Goal: Book appointment/travel/reservation

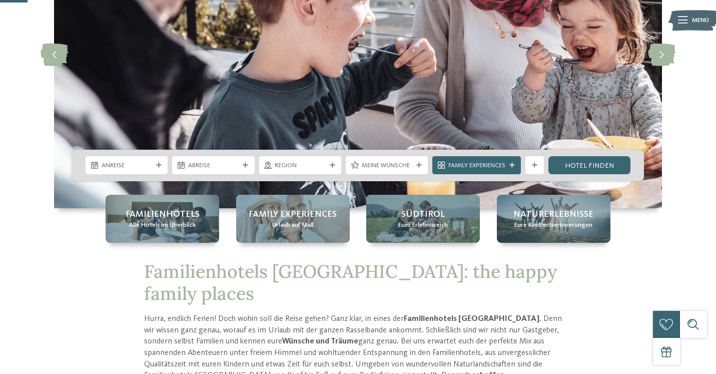
scroll to position [140, 0]
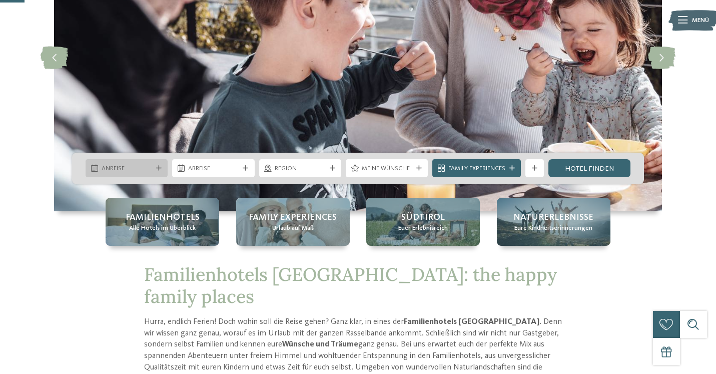
click at [148, 161] on div "Anreise" at bounding box center [127, 168] width 82 height 18
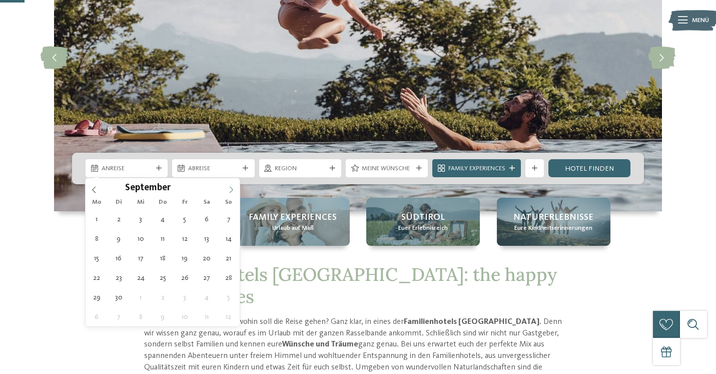
click at [227, 186] on span at bounding box center [231, 186] width 17 height 17
type div "[DATE]"
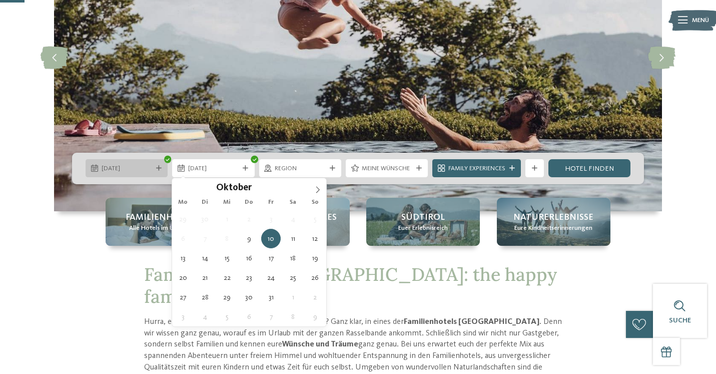
click at [142, 164] on span "[DATE]" at bounding box center [127, 168] width 51 height 9
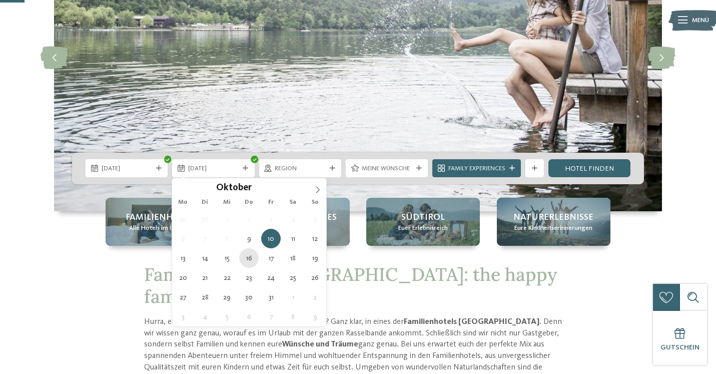
type div "[DATE]"
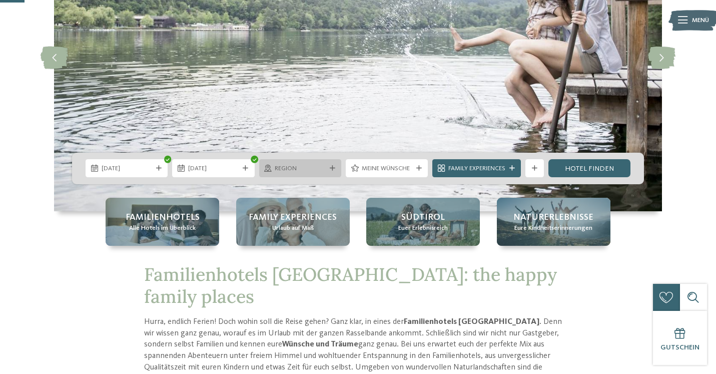
click at [315, 166] on span "Region" at bounding box center [300, 168] width 51 height 9
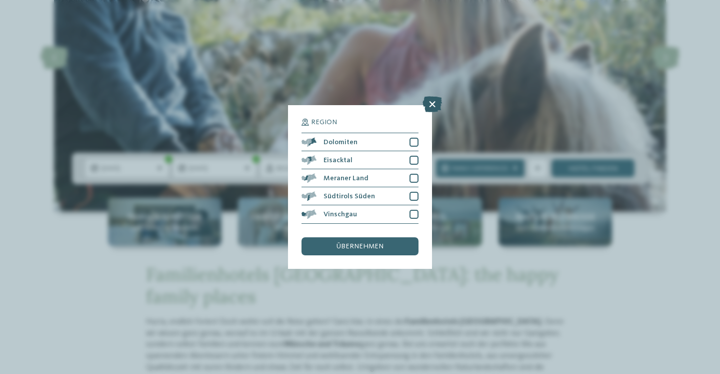
click at [432, 97] on icon at bounding box center [433, 105] width 20 height 16
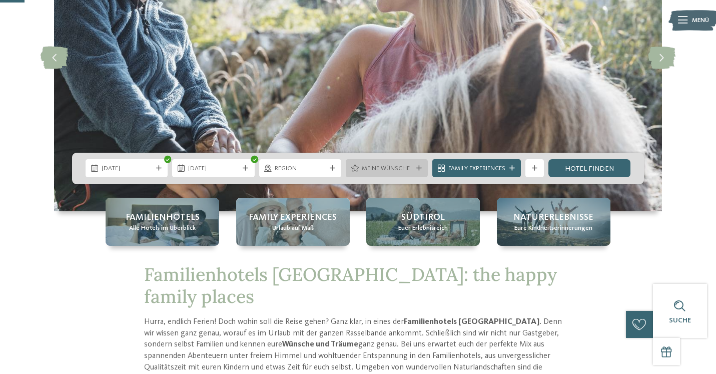
click at [400, 165] on span "Meine Wünsche" at bounding box center [387, 168] width 51 height 9
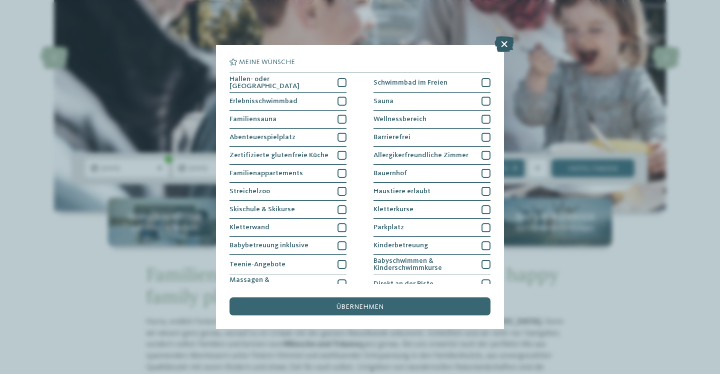
click at [501, 46] on icon at bounding box center [505, 44] width 20 height 16
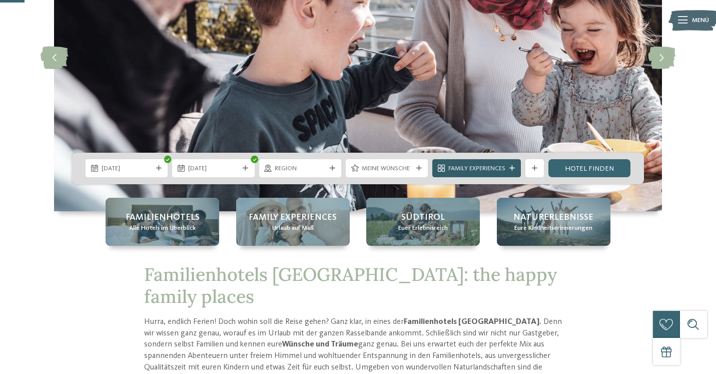
click at [488, 169] on span "Family Experiences" at bounding box center [476, 168] width 57 height 9
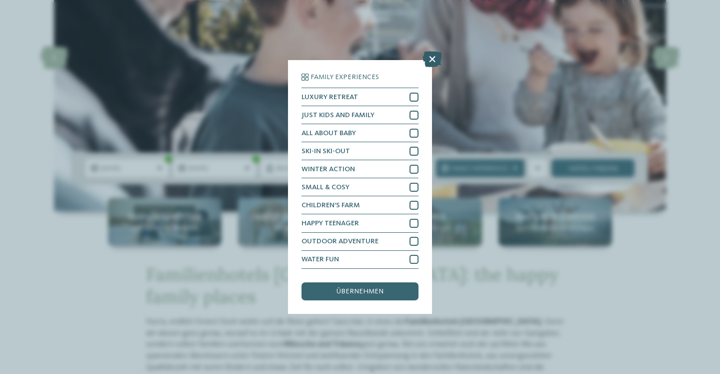
click at [435, 52] on icon at bounding box center [433, 60] width 20 height 16
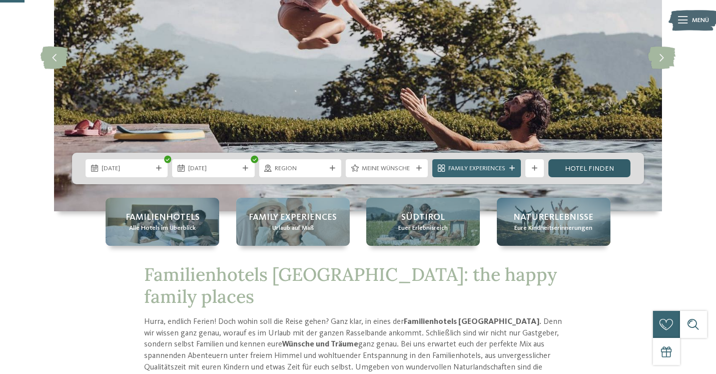
click at [595, 171] on link "Hotel finden" at bounding box center [589, 168] width 82 height 18
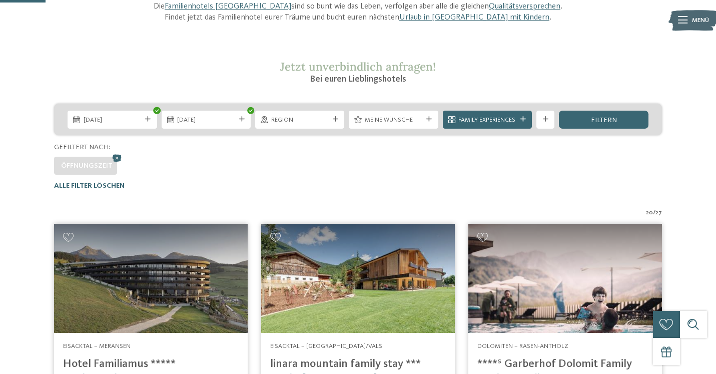
scroll to position [92, 0]
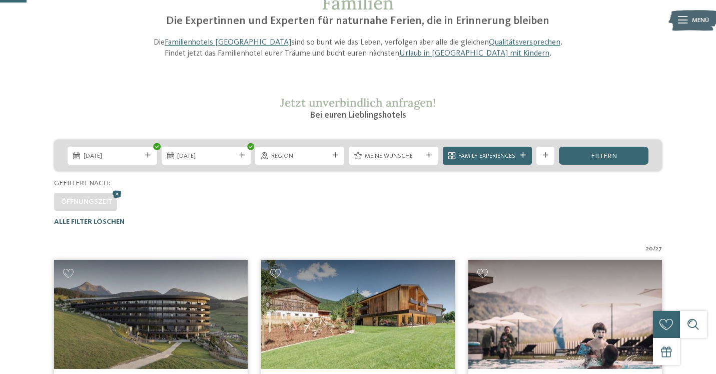
click at [202, 156] on span "[DATE]" at bounding box center [206, 156] width 58 height 9
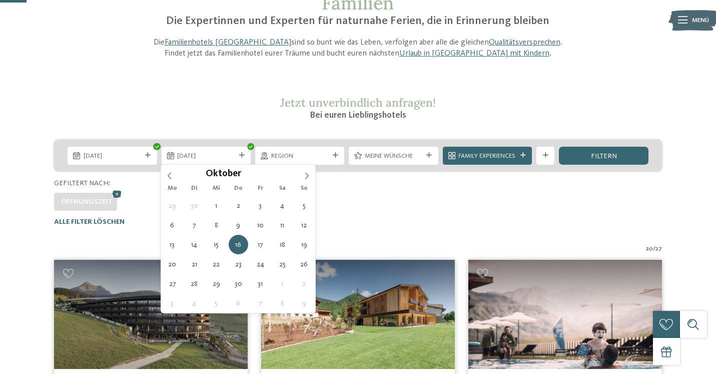
click at [366, 213] on div "09.10.2025 16.10.2025 Region" at bounding box center [358, 183] width 716 height 87
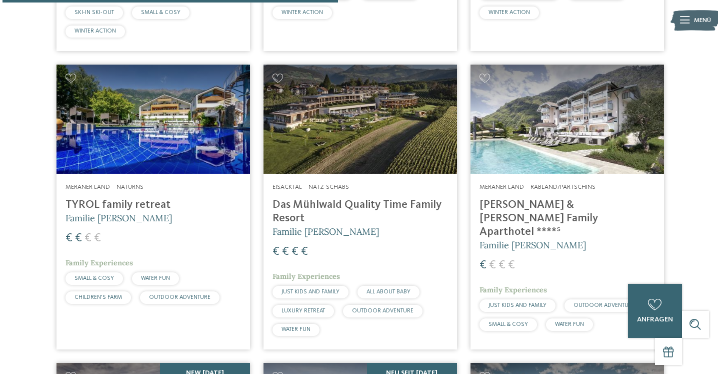
scroll to position [1168, 0]
